Goal: Use online tool/utility: Utilize a website feature to perform a specific function

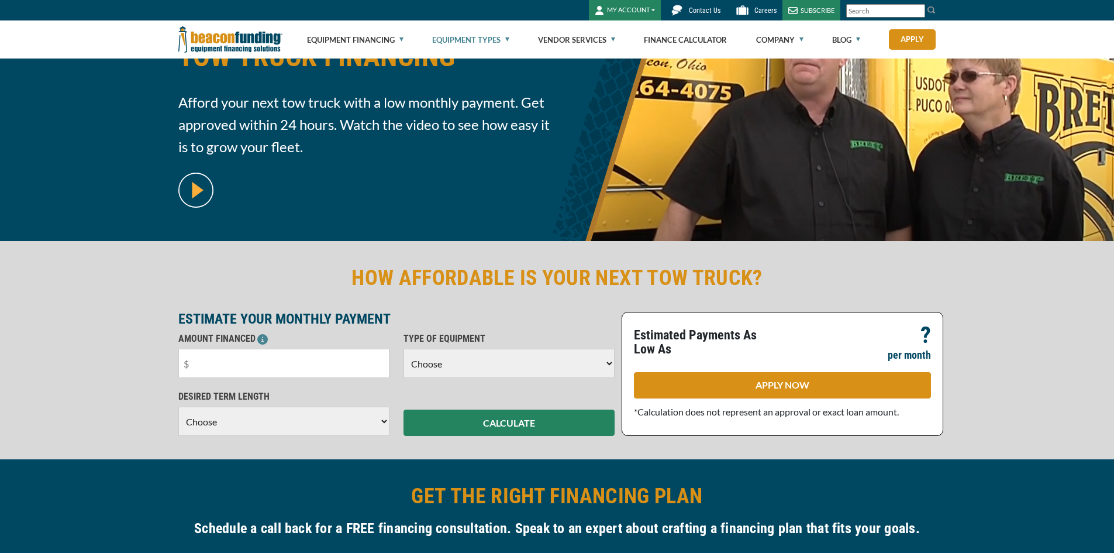
scroll to position [117, 0]
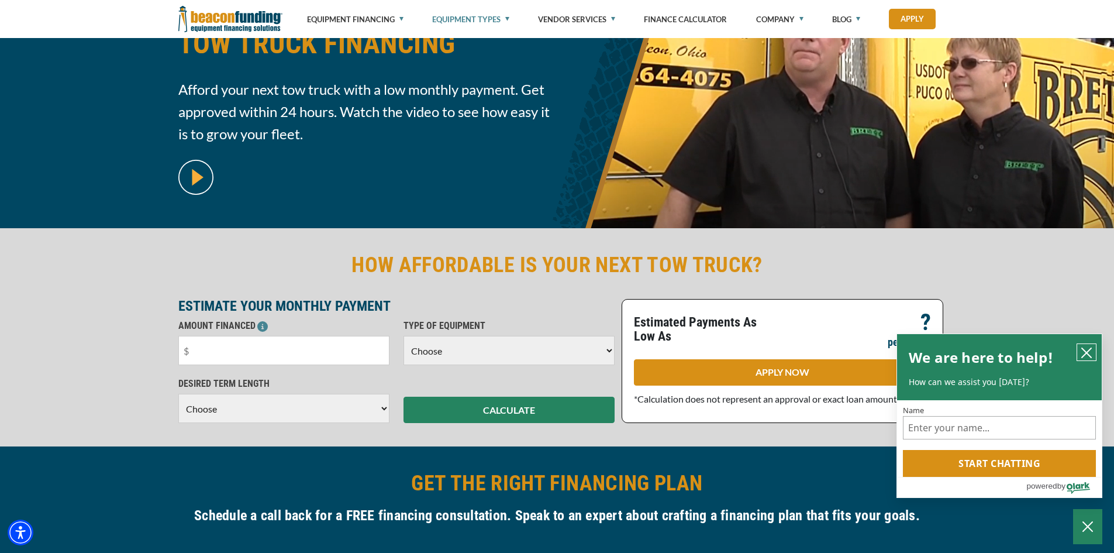
click at [1084, 350] on icon "close chatbox" at bounding box center [1086, 352] width 9 height 9
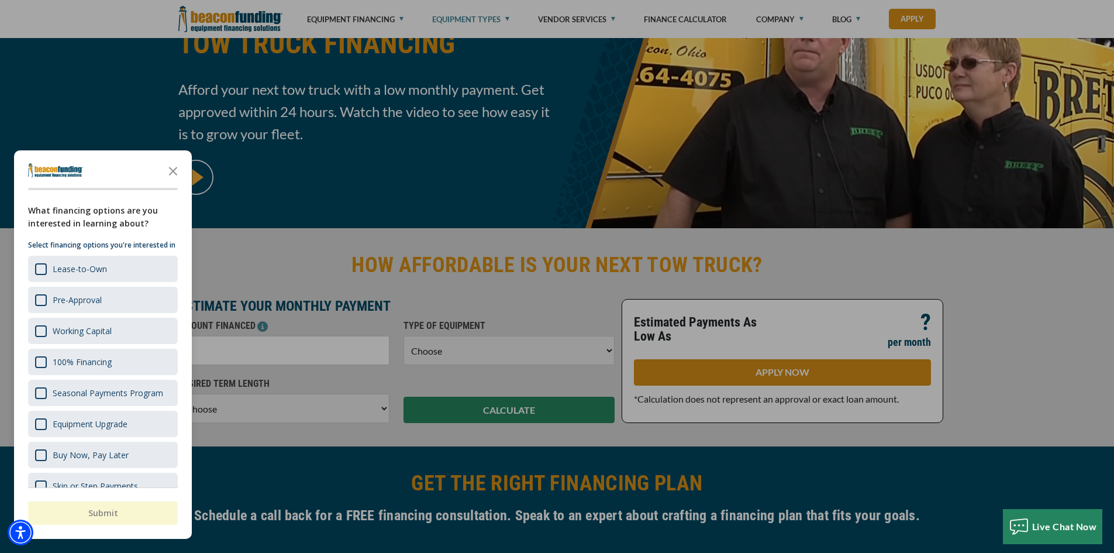
click at [272, 355] on div at bounding box center [557, 276] width 1114 height 553
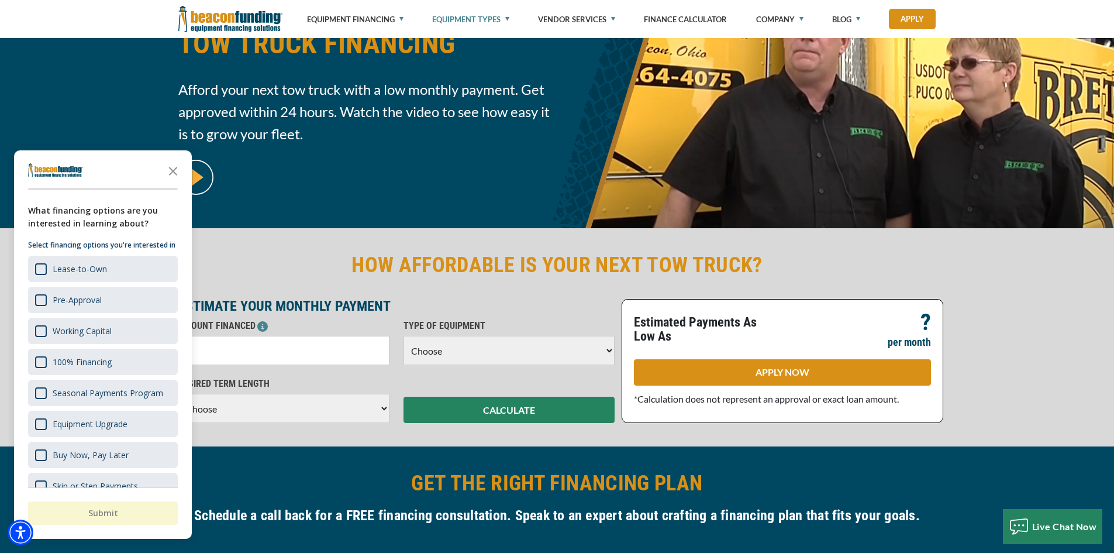
drag, startPoint x: 174, startPoint y: 164, endPoint x: 173, endPoint y: 185, distance: 21.1
click at [174, 164] on icon "Close the survey" at bounding box center [172, 170] width 23 height 23
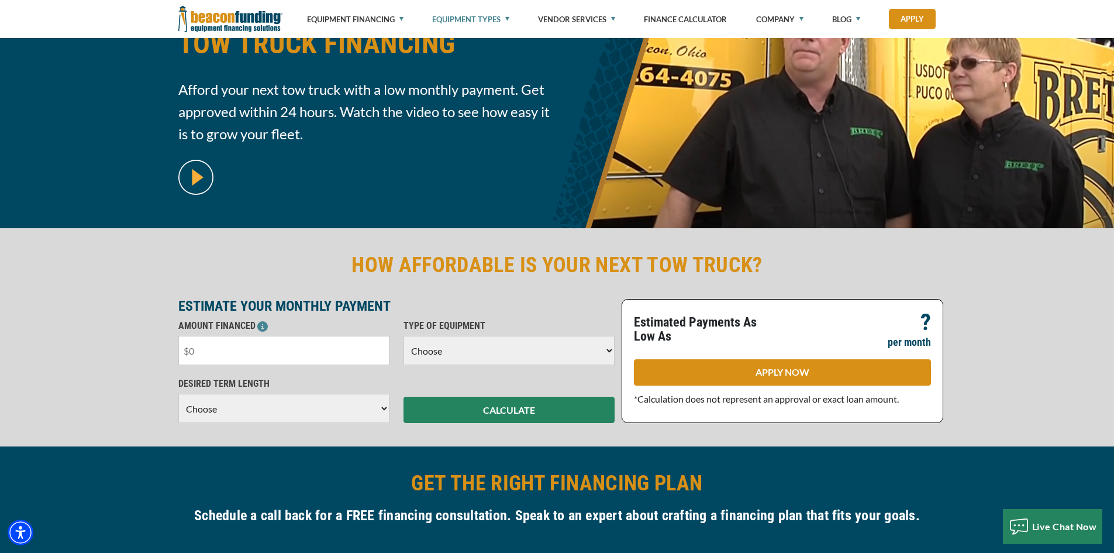
click at [202, 357] on input "text" at bounding box center [283, 350] width 211 height 29
type input "$50,000"
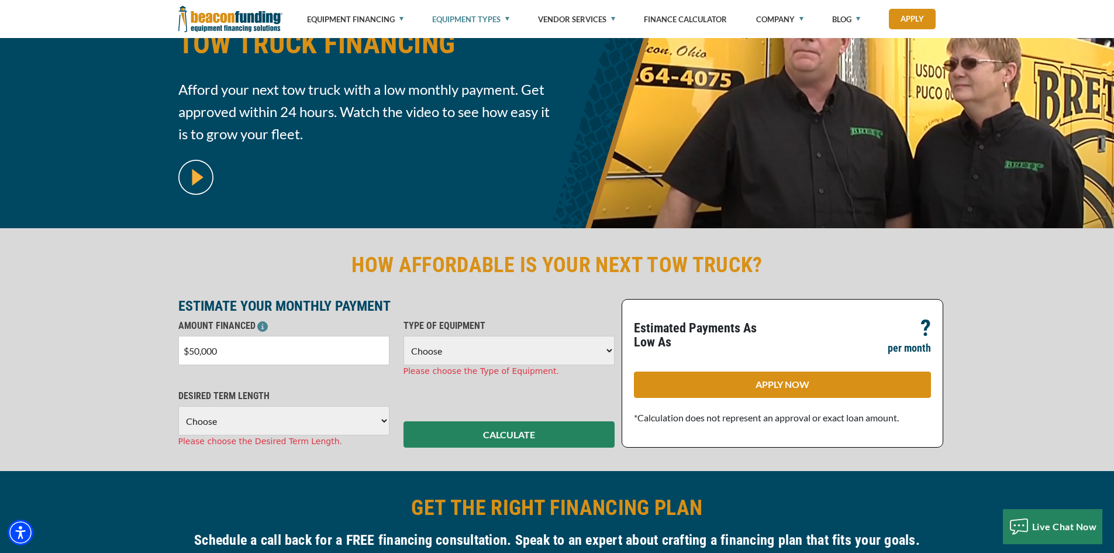
click at [229, 411] on select "Choose 36 Months 48 Months 60 Months" at bounding box center [283, 420] width 211 height 29
select select "60"
click at [178, 406] on select "Choose 36 Months 48 Months 60 Months" at bounding box center [283, 420] width 211 height 29
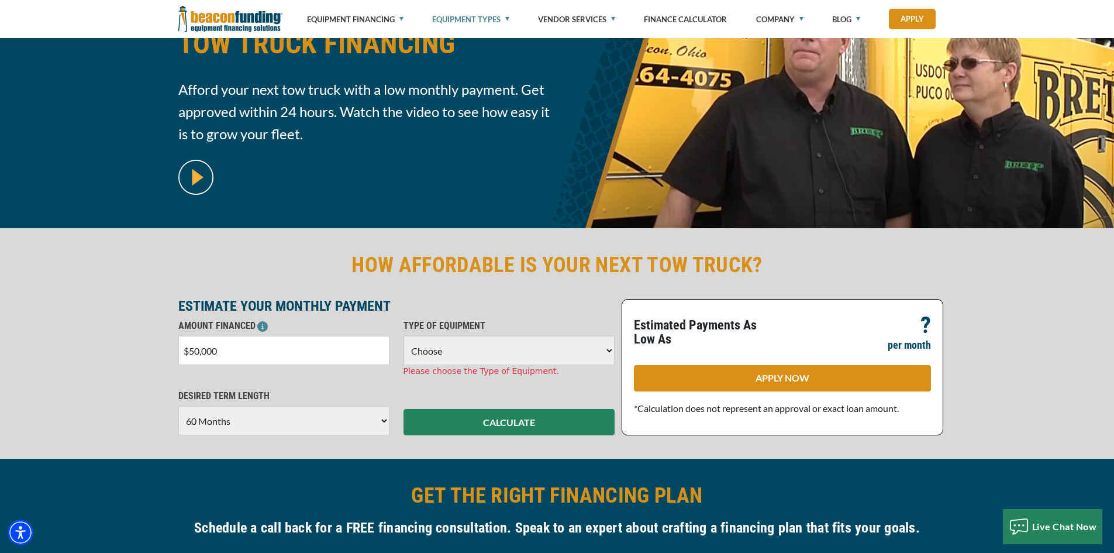
click at [466, 350] on select "Choose Backhoe Boom/Bucket Truck Chipper Commercial Mower Crane DTG/DTF Printin…" at bounding box center [509, 350] width 211 height 29
select select "5"
click at [404, 336] on select "Choose Backhoe Boom/Bucket Truck Chipper Commercial Mower Crane DTG/DTF Printin…" at bounding box center [509, 350] width 211 height 29
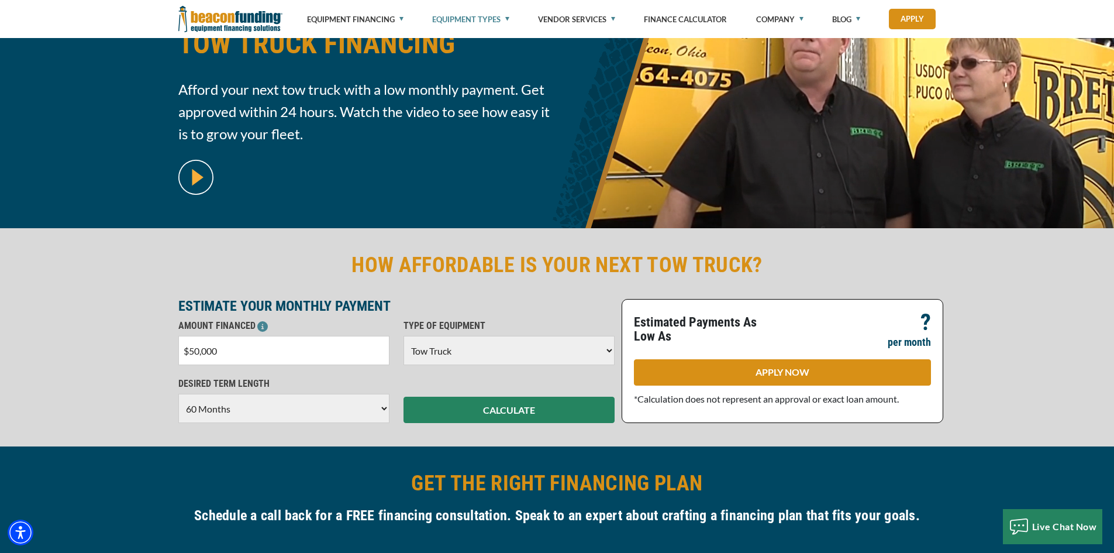
drag, startPoint x: 468, startPoint y: 336, endPoint x: 466, endPoint y: 293, distance: 42.7
click at [466, 293] on div "HOW AFFORDABLE IS YOUR NEXT TOW TRUCK? ESTIMATE YOUR MONTHLY PAYMENT AMOUNT FIN…" at bounding box center [557, 337] width 772 height 171
click at [551, 408] on button "CALCULATE" at bounding box center [509, 410] width 211 height 26
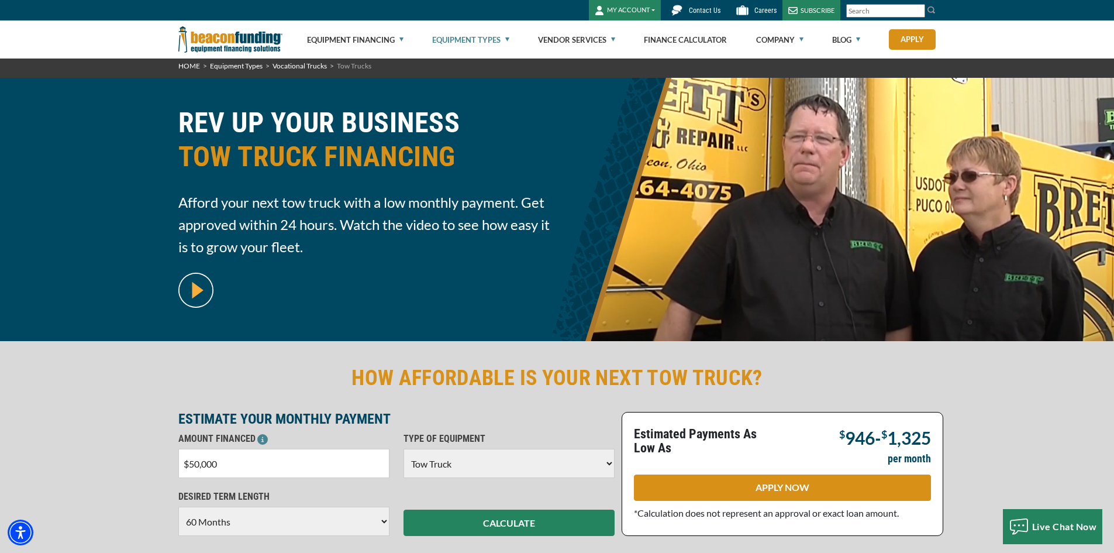
scroll to position [0, 0]
